Goal: Complete application form

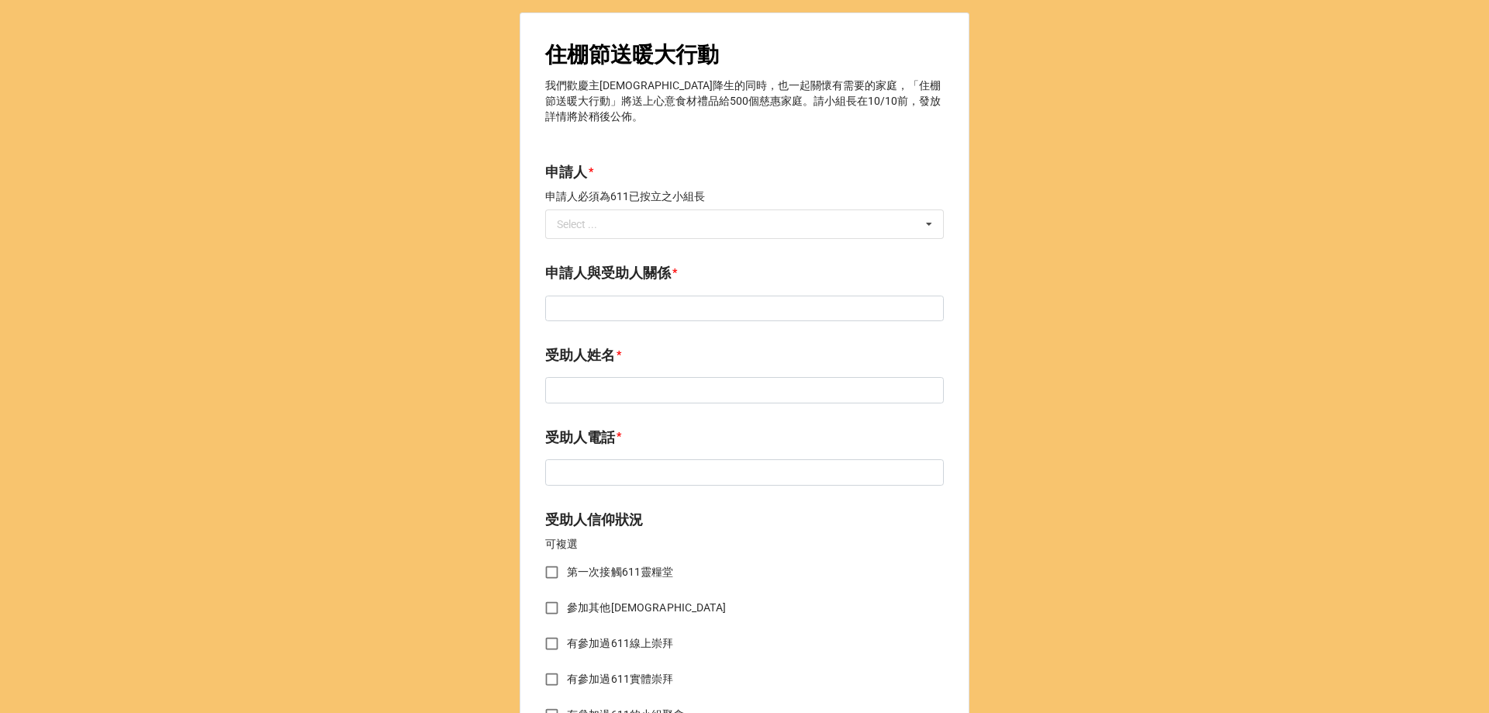
click at [580, 262] on label "申請人與受助人關係" at bounding box center [608, 273] width 126 height 22
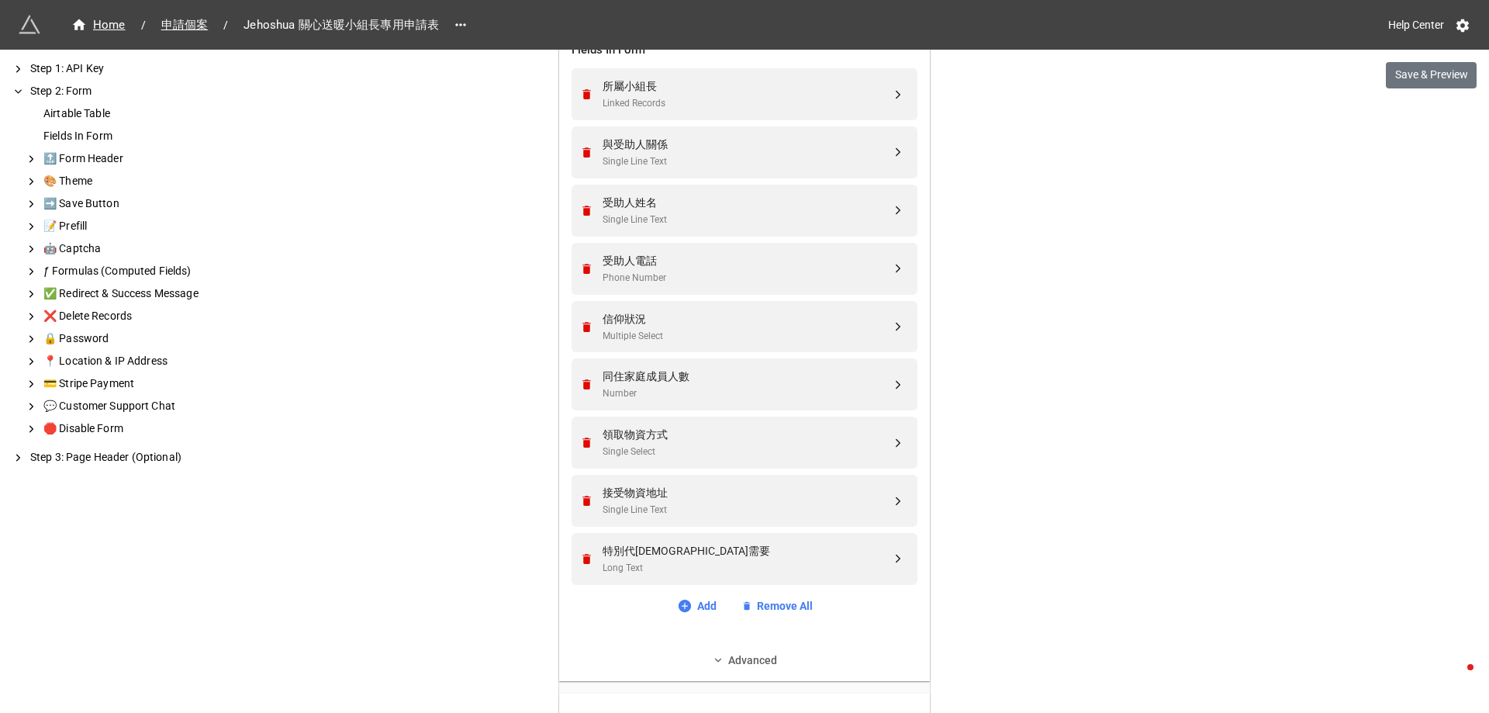
scroll to position [620, 0]
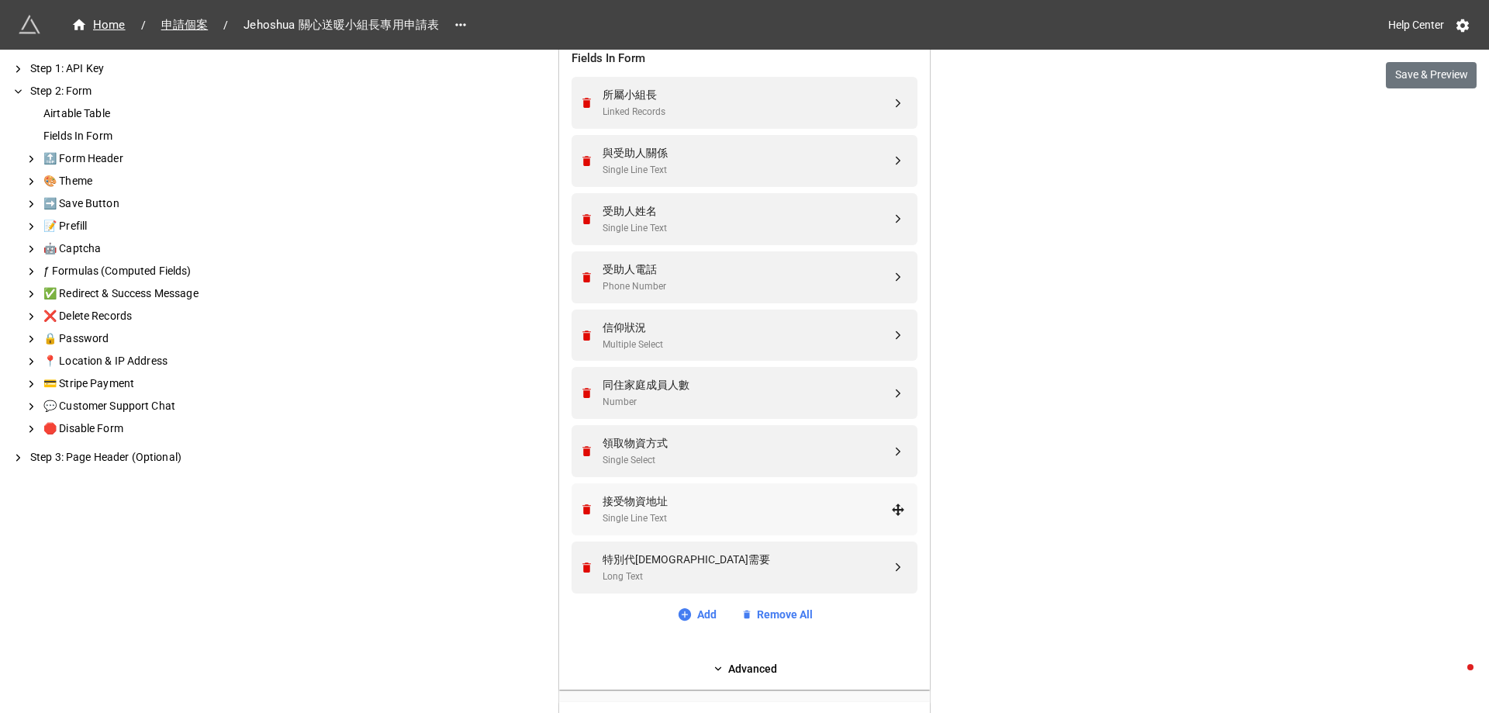
click at [750, 504] on div "接受物資地址" at bounding box center [746, 500] width 288 height 17
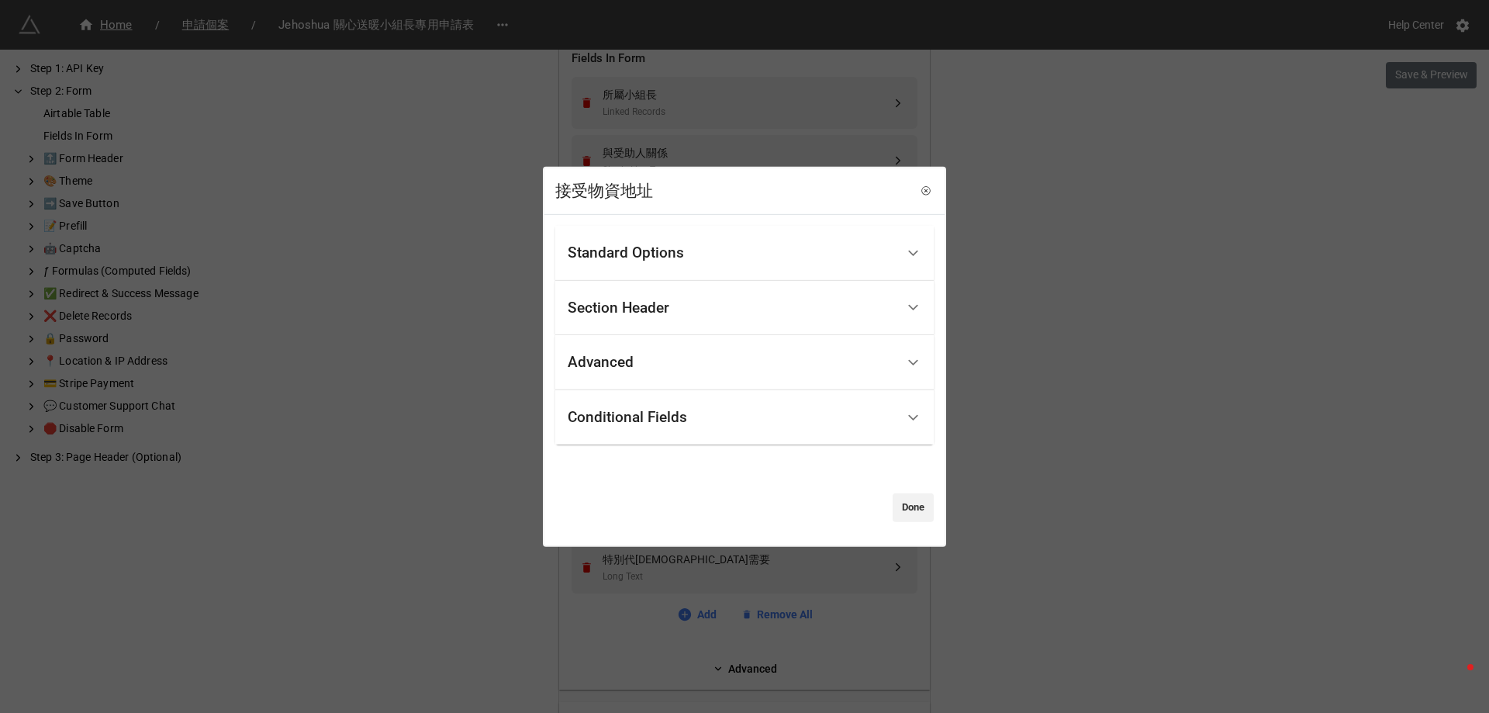
click at [685, 254] on div "Standard Options" at bounding box center [732, 253] width 328 height 36
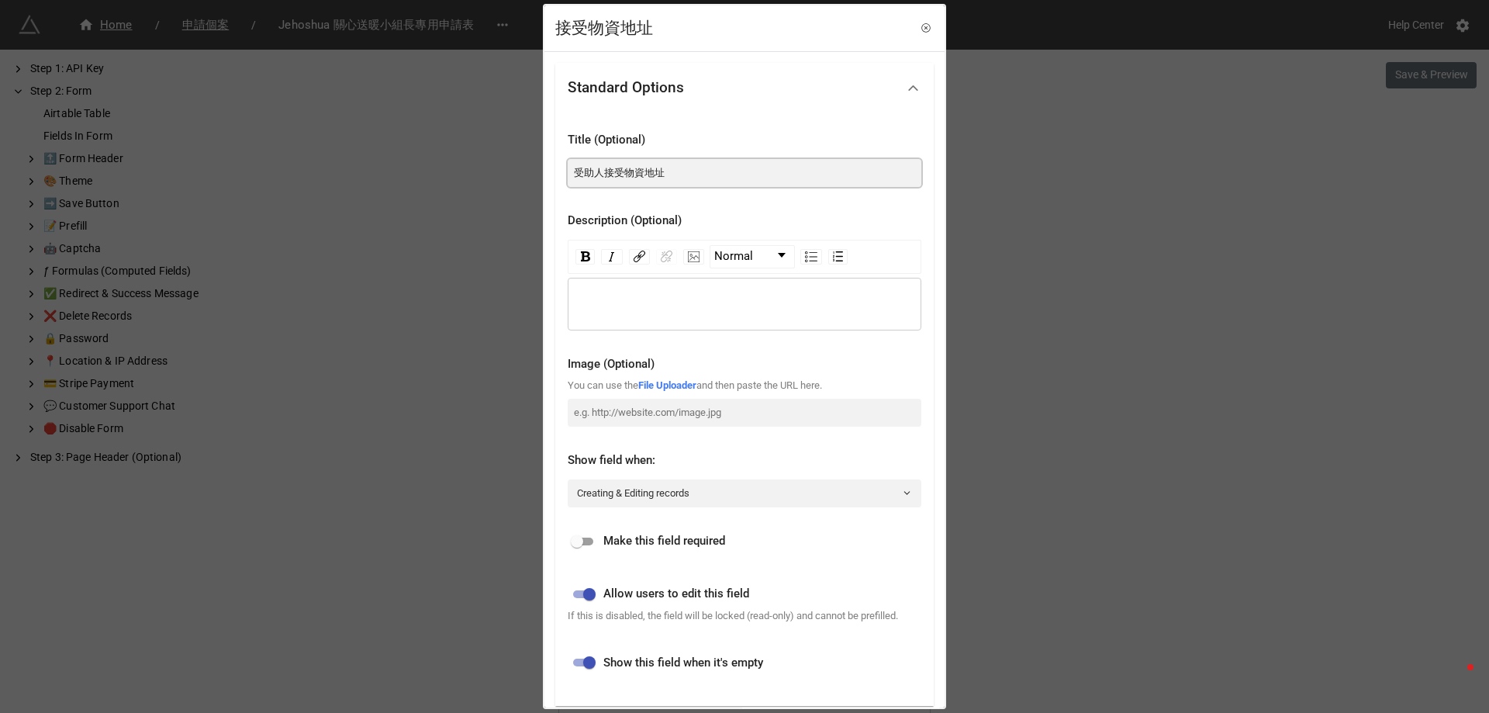
click at [682, 167] on input "受助人接受物資地址" at bounding box center [745, 173] width 354 height 28
paste input "迎探訪及"
type input "受助人歡迎探訪及接受物資地址"
click at [591, 540] on input "checkbox" at bounding box center [577, 541] width 56 height 19
checkbox input "true"
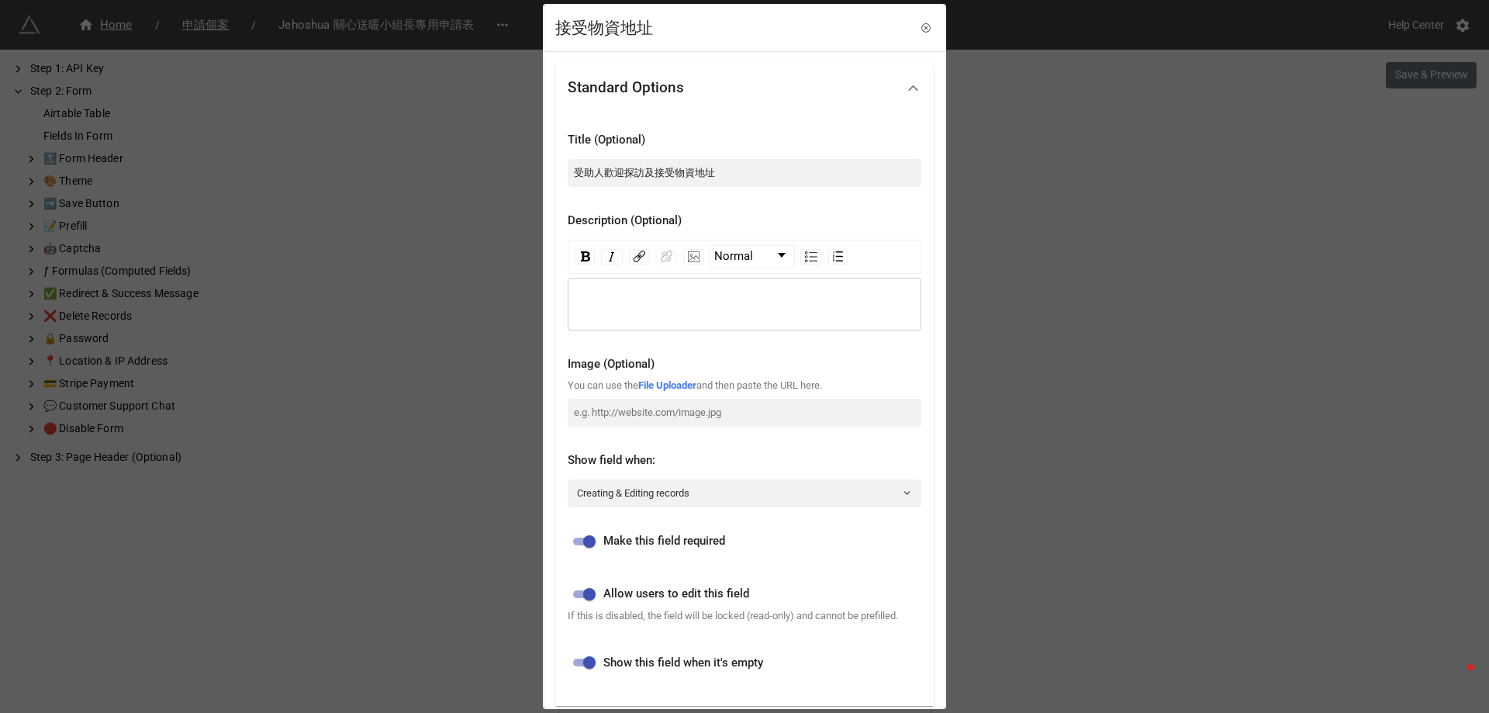
scroll to position [275, 0]
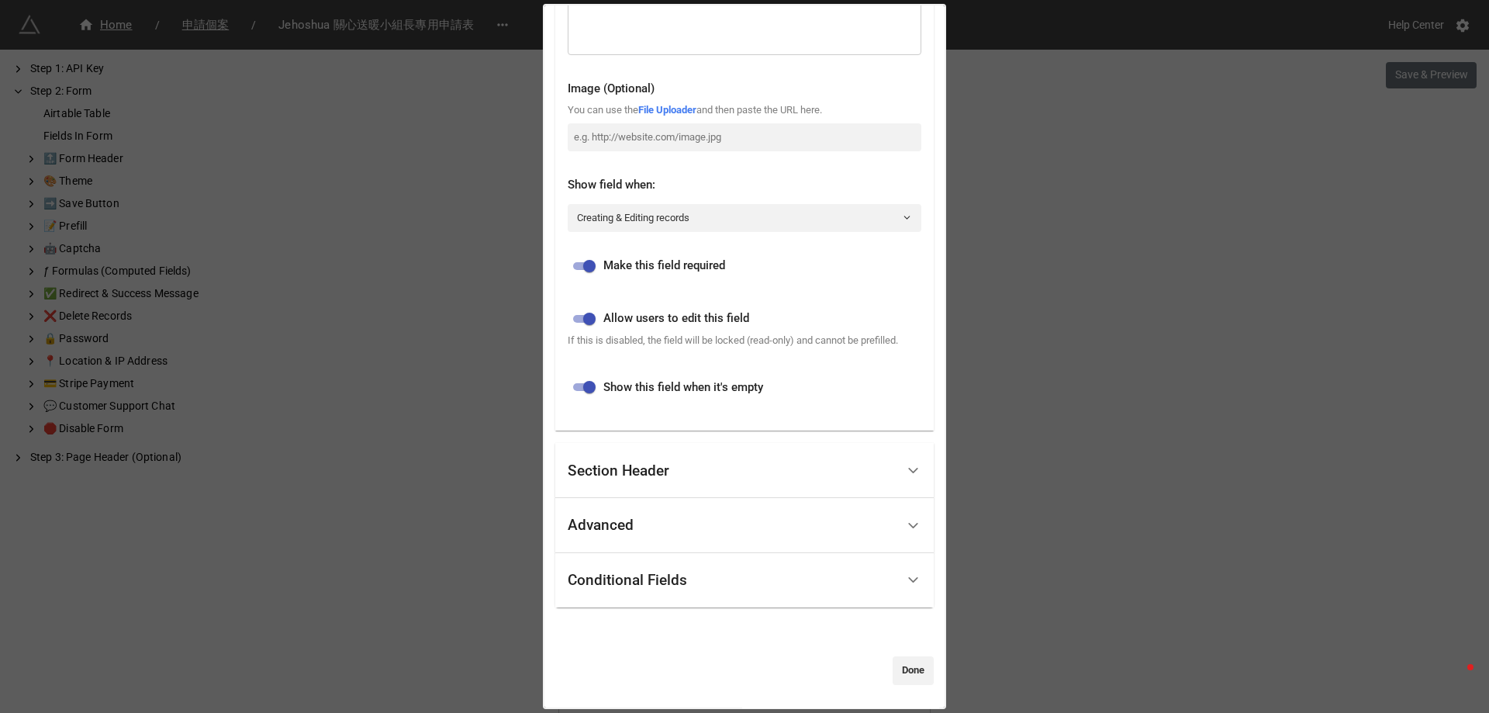
click at [764, 525] on div "Advanced" at bounding box center [732, 525] width 328 height 36
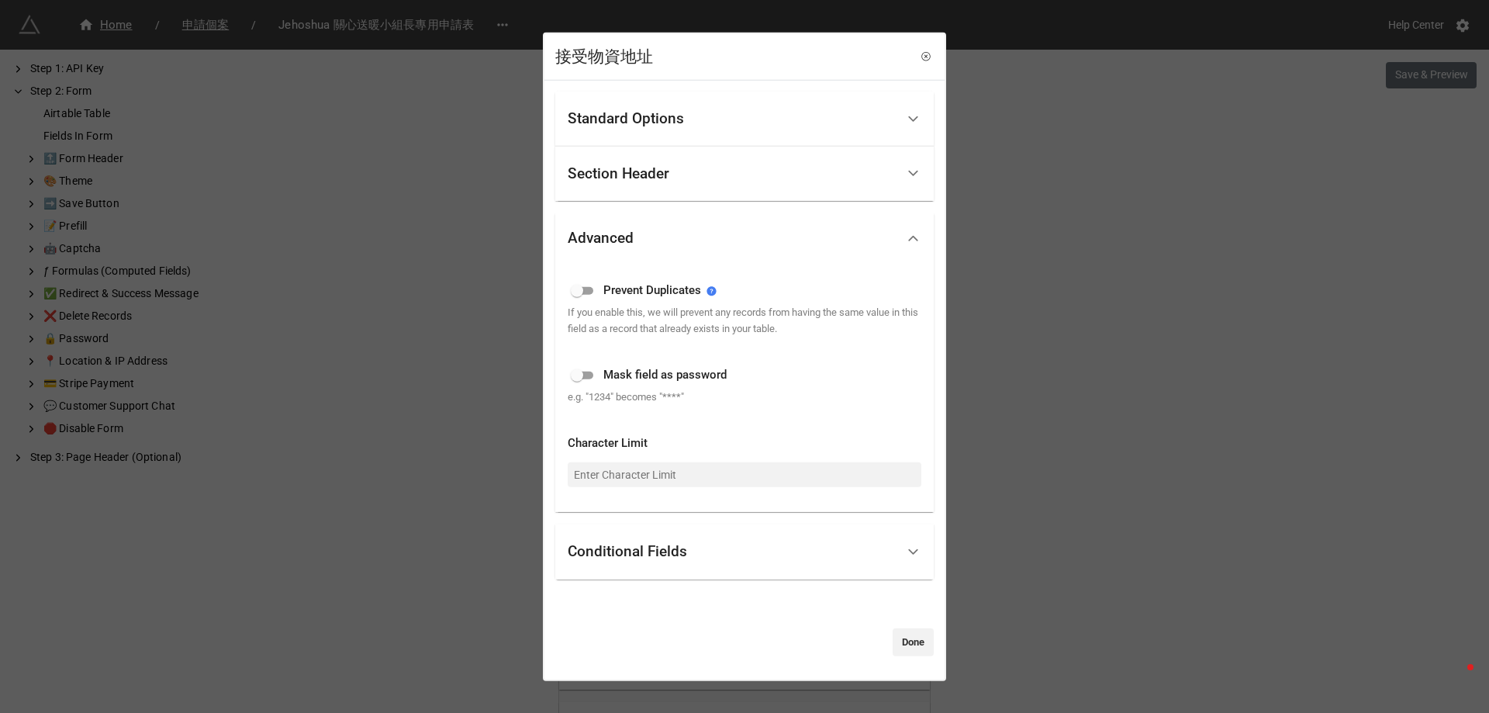
scroll to position [0, 0]
click at [750, 542] on div "Conditional Fields" at bounding box center [732, 551] width 328 height 36
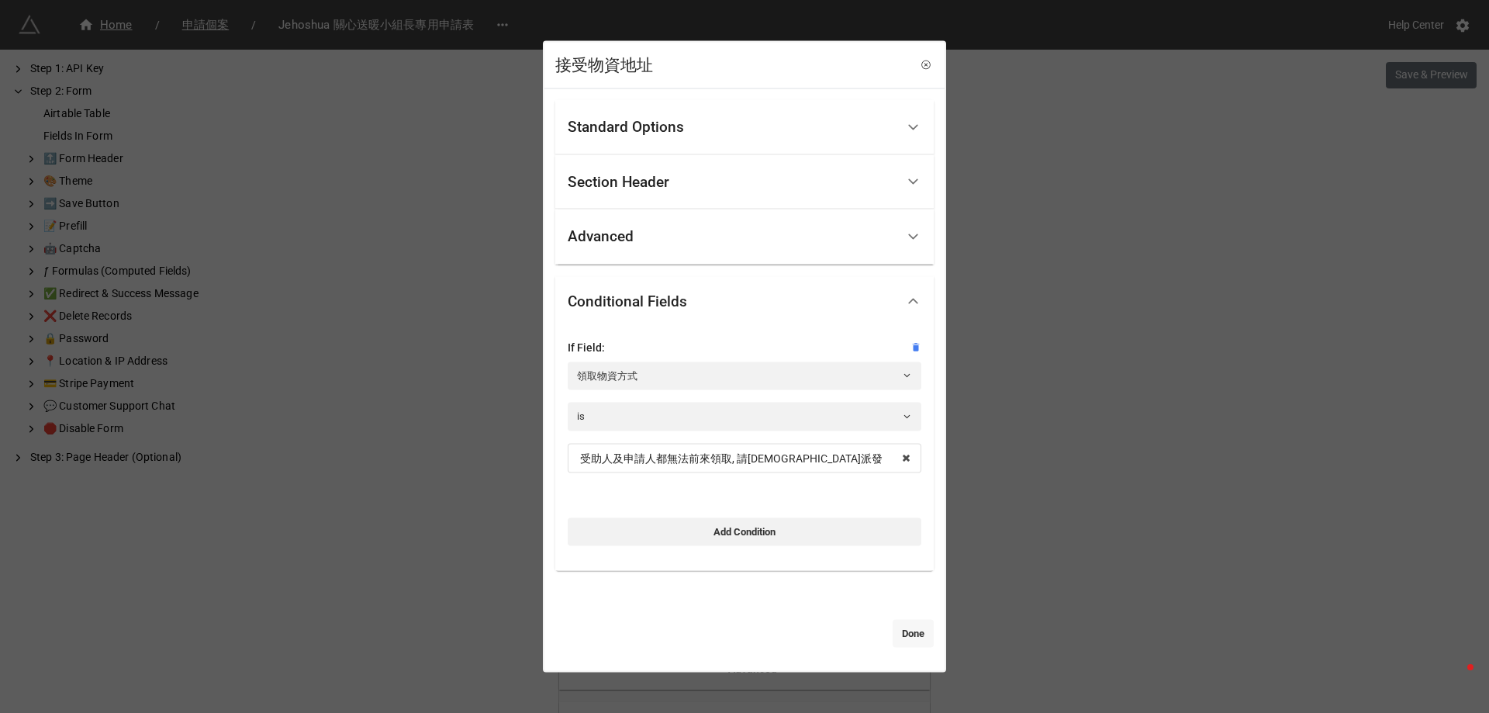
click at [906, 637] on link "Done" at bounding box center [912, 634] width 41 height 28
